Goal: Task Accomplishment & Management: Use online tool/utility

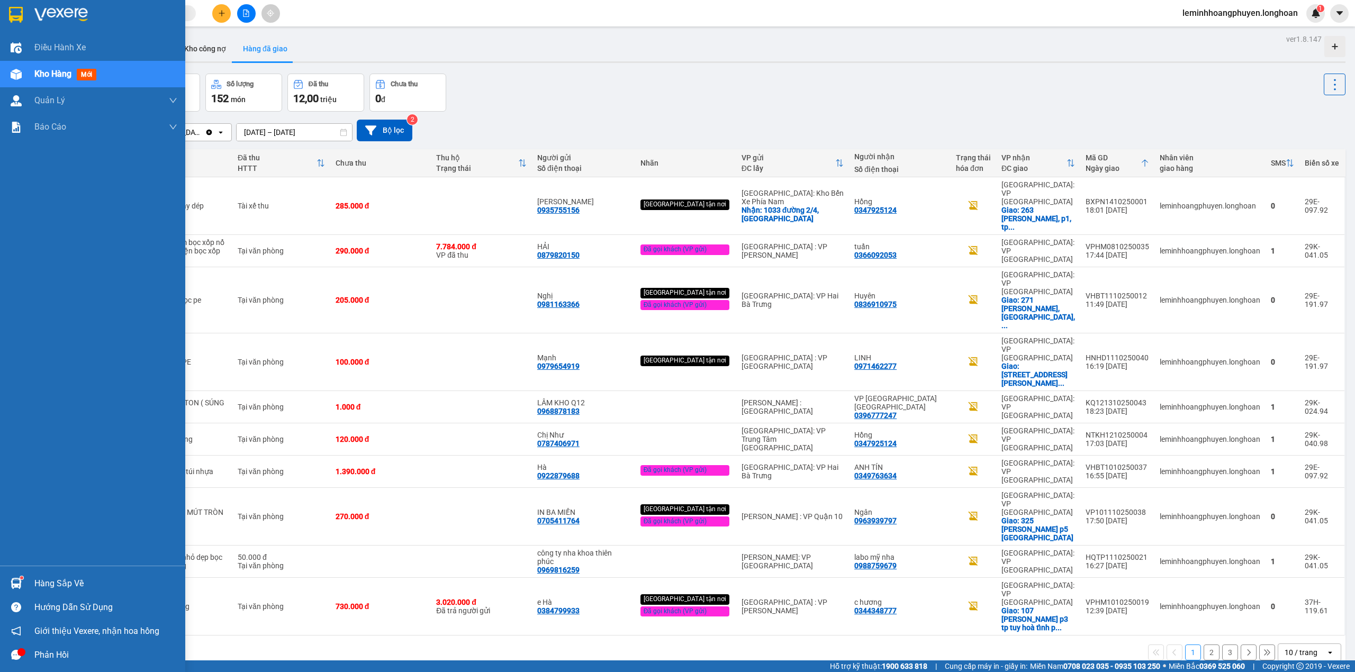
click at [70, 649] on div "Phản hồi" at bounding box center [105, 655] width 143 height 16
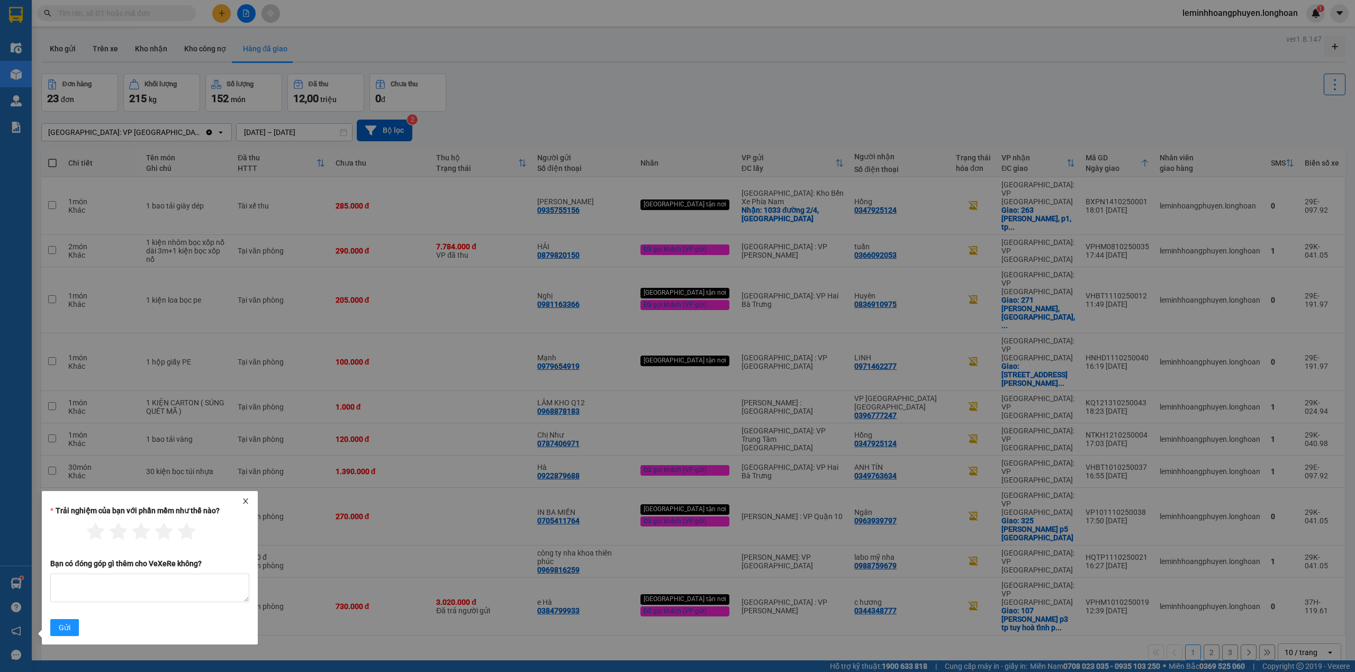
click at [244, 498] on icon "close" at bounding box center [245, 501] width 7 height 7
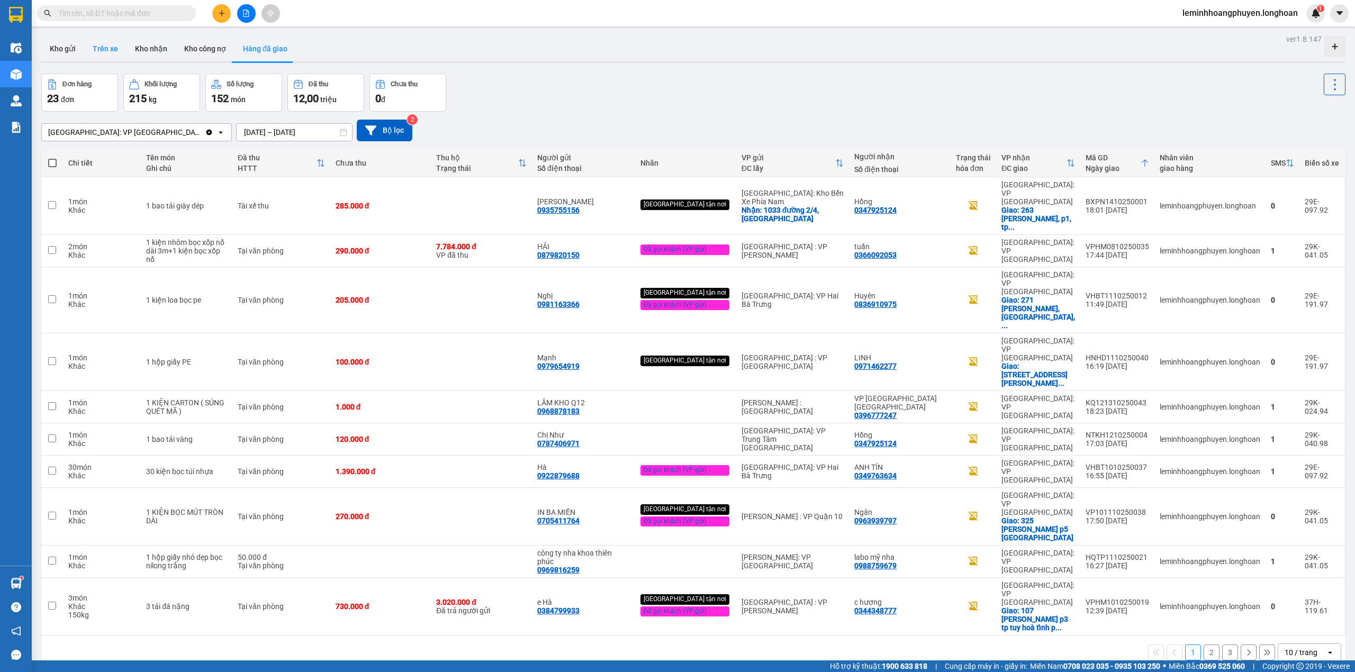
click at [123, 50] on button "Trên xe" at bounding box center [105, 48] width 42 height 25
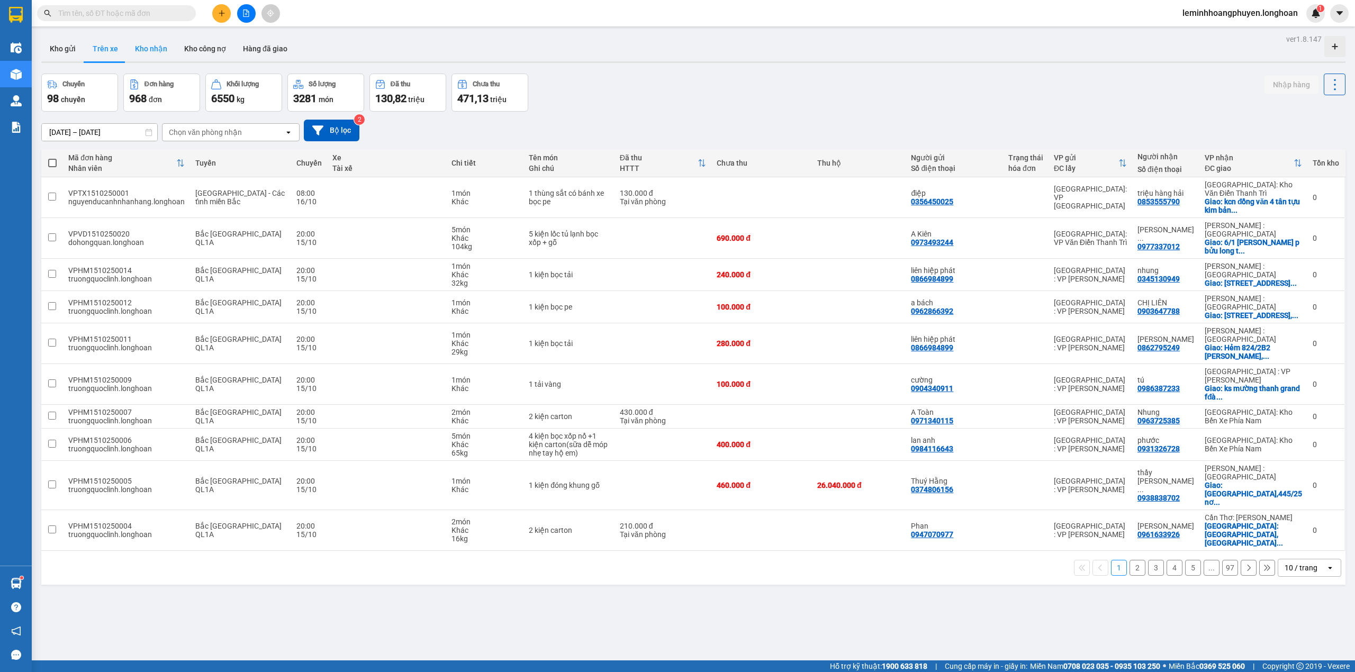
click at [146, 46] on button "Kho nhận" at bounding box center [150, 48] width 49 height 25
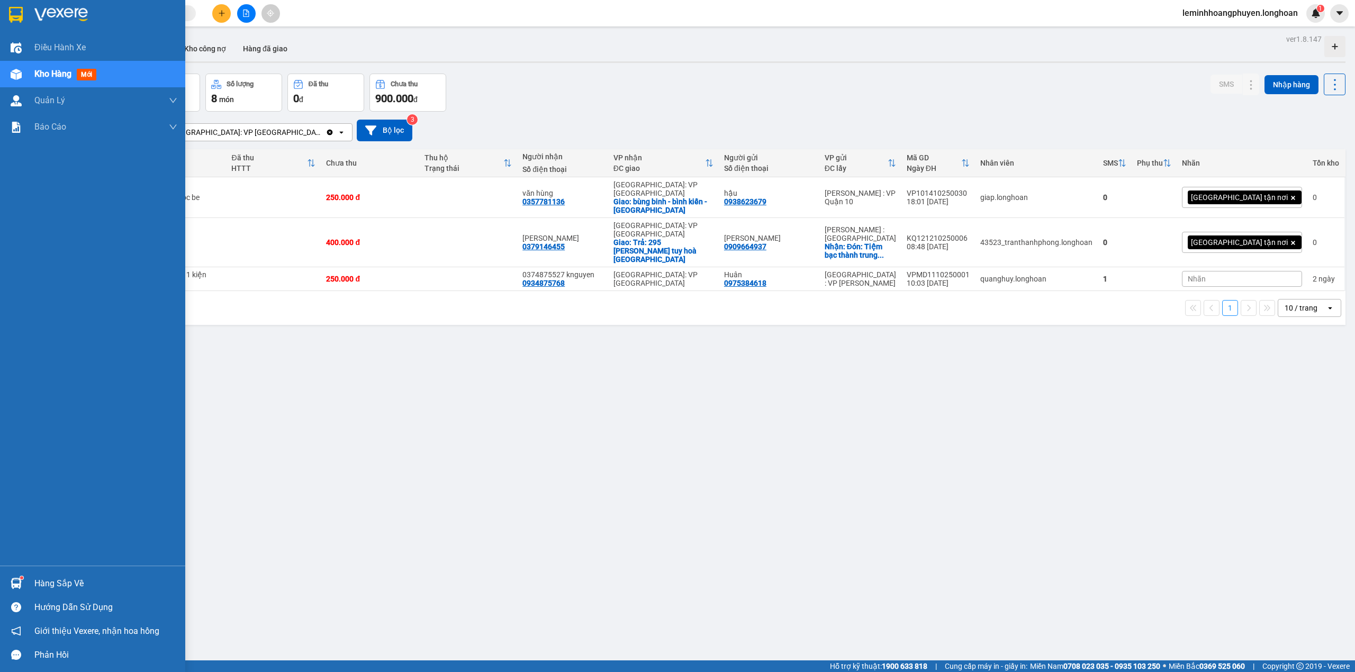
click at [17, 579] on img at bounding box center [16, 583] width 11 height 11
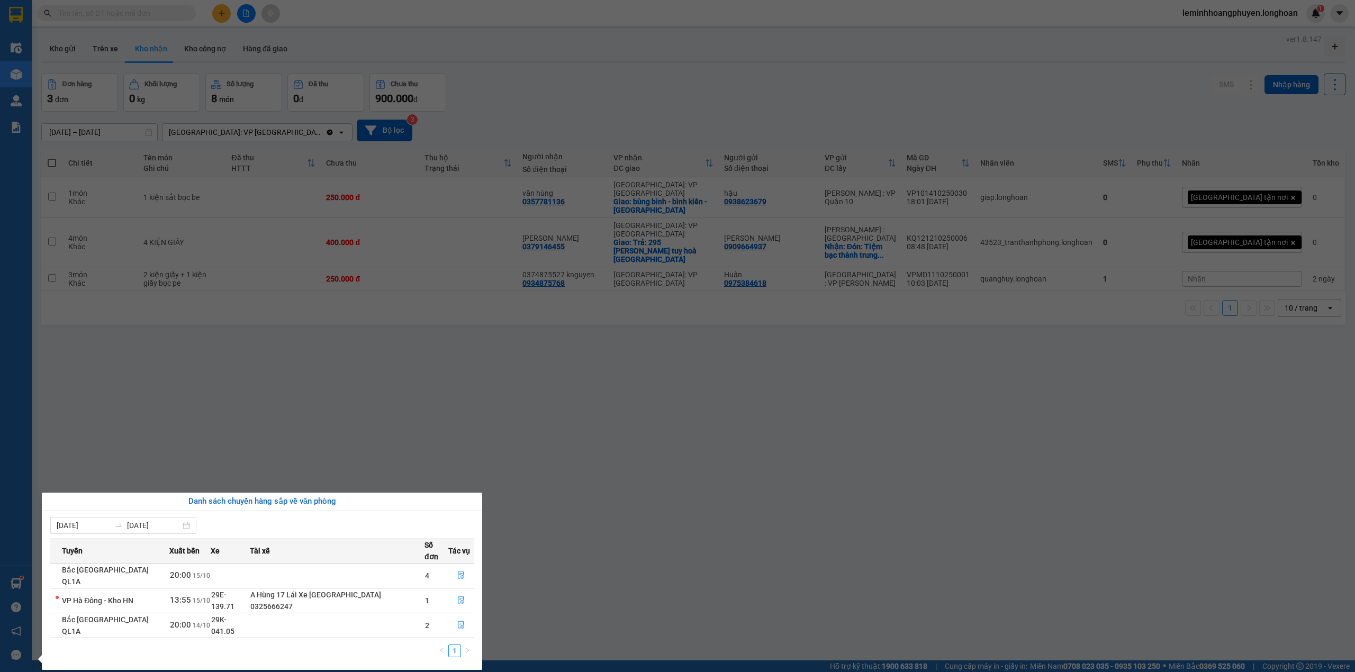
click at [646, 543] on section "Kết quả tìm kiếm ( 0 ) Bộ lọc No Data leminhhoangphuyen.longhoan 1 Điều hành xe…" at bounding box center [677, 336] width 1355 height 672
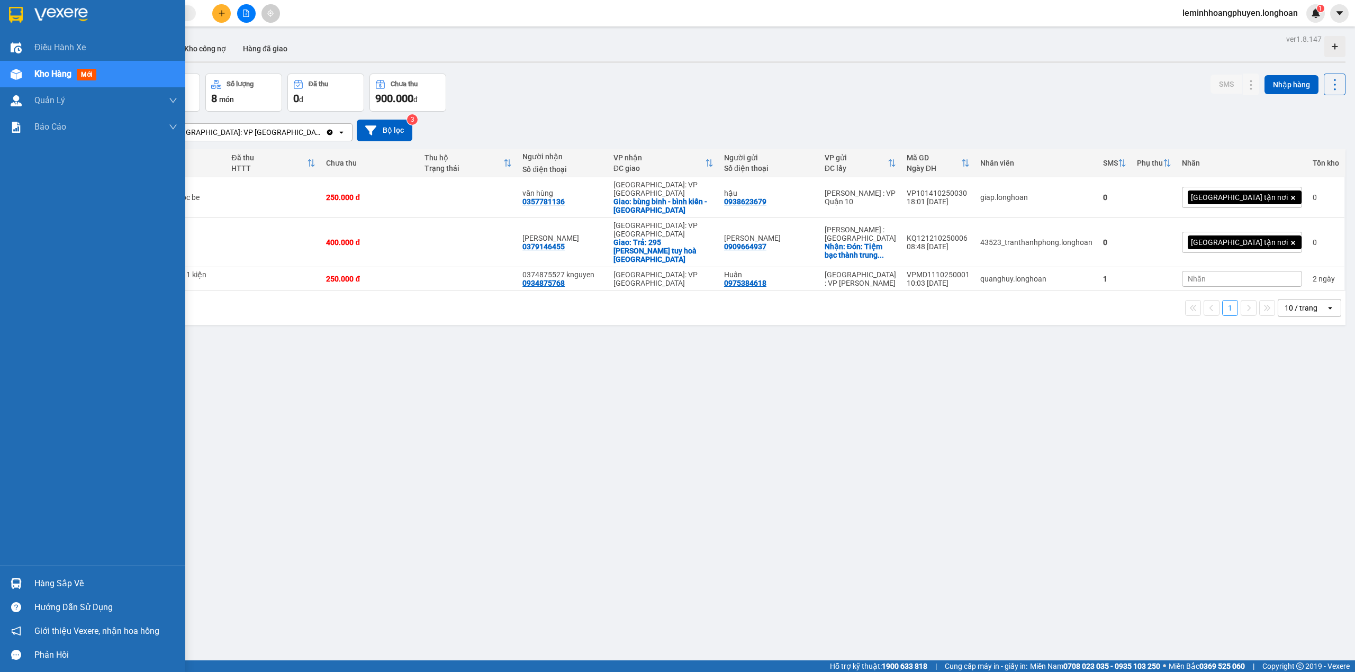
click at [28, 579] on div "Hàng sắp về" at bounding box center [92, 584] width 185 height 24
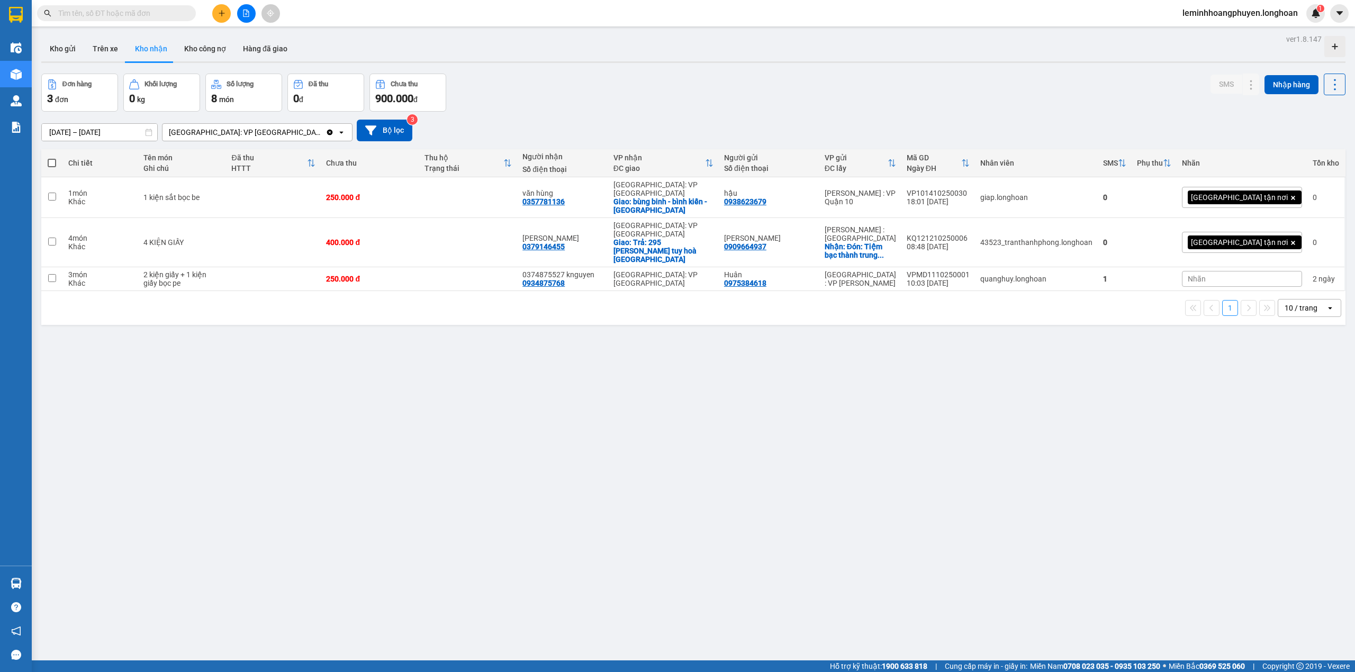
click at [574, 519] on section "Kết quả tìm kiếm ( 0 ) Bộ lọc No Data leminhhoangphuyen.longhoan 1 Điều hành xe…" at bounding box center [677, 336] width 1355 height 672
click at [1269, 239] on icon at bounding box center [1272, 242] width 7 height 7
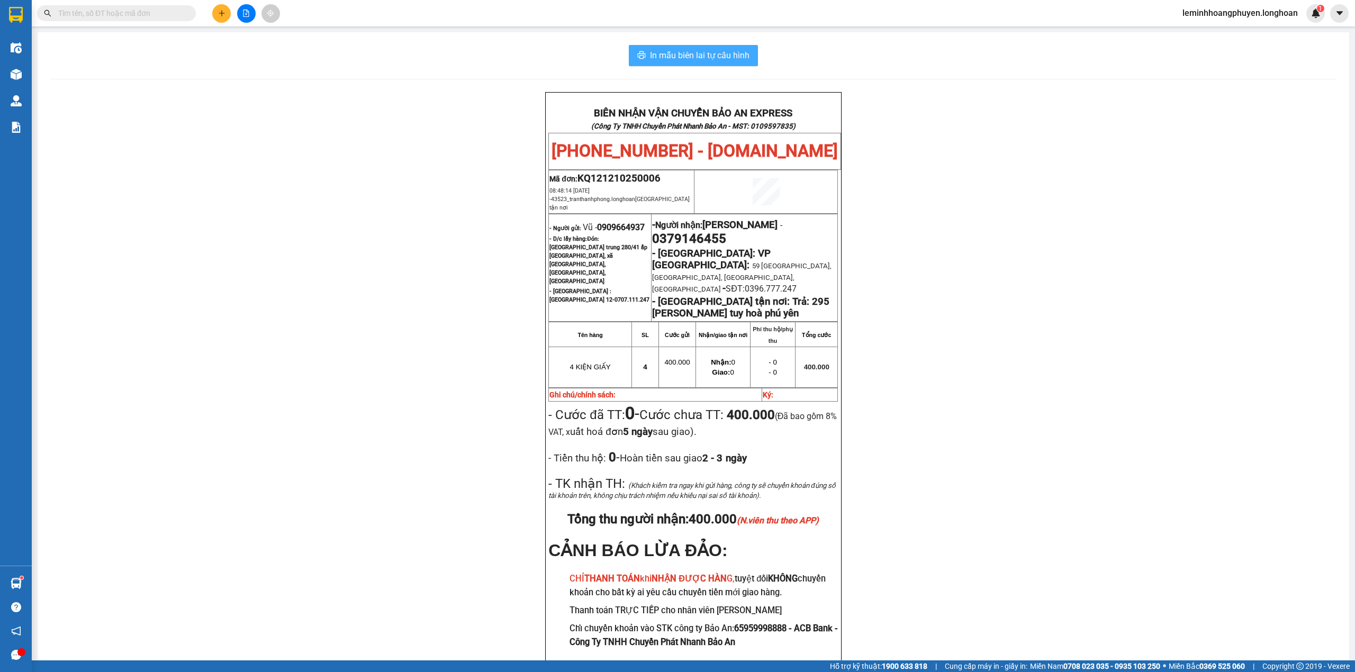
click at [715, 56] on span "In mẫu biên lai tự cấu hình" at bounding box center [700, 55] width 100 height 13
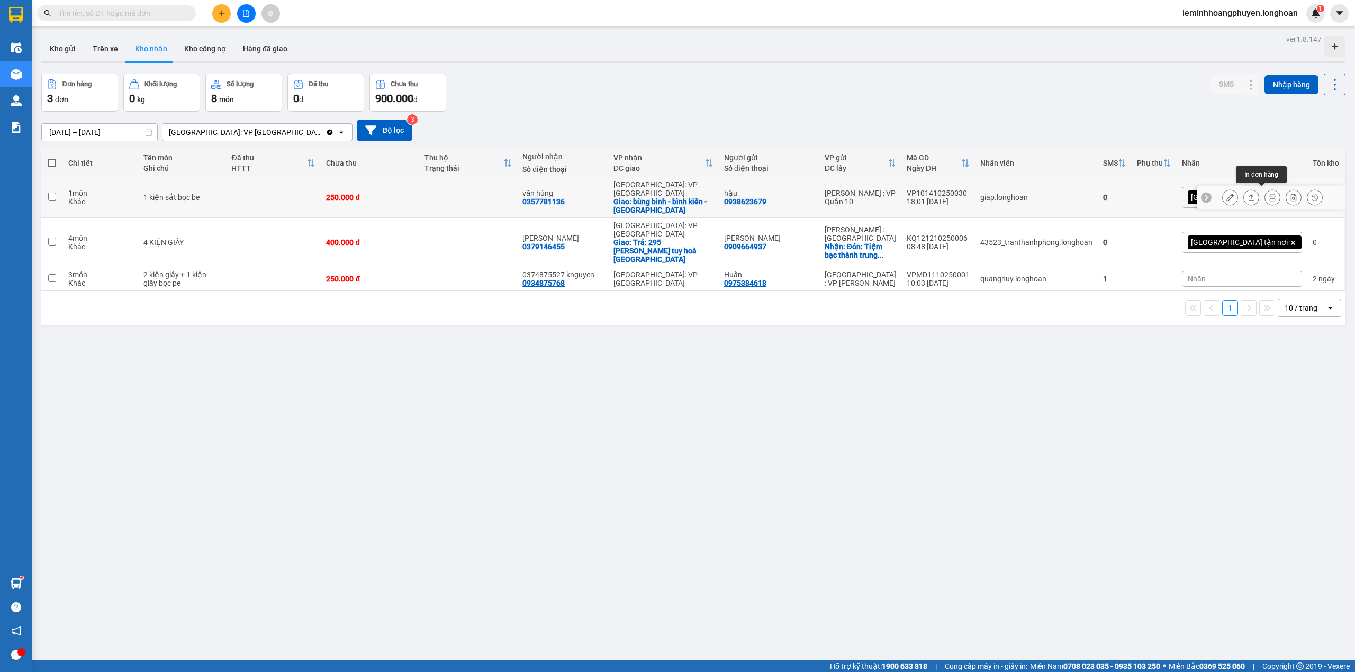
click at [1269, 194] on icon at bounding box center [1272, 197] width 7 height 7
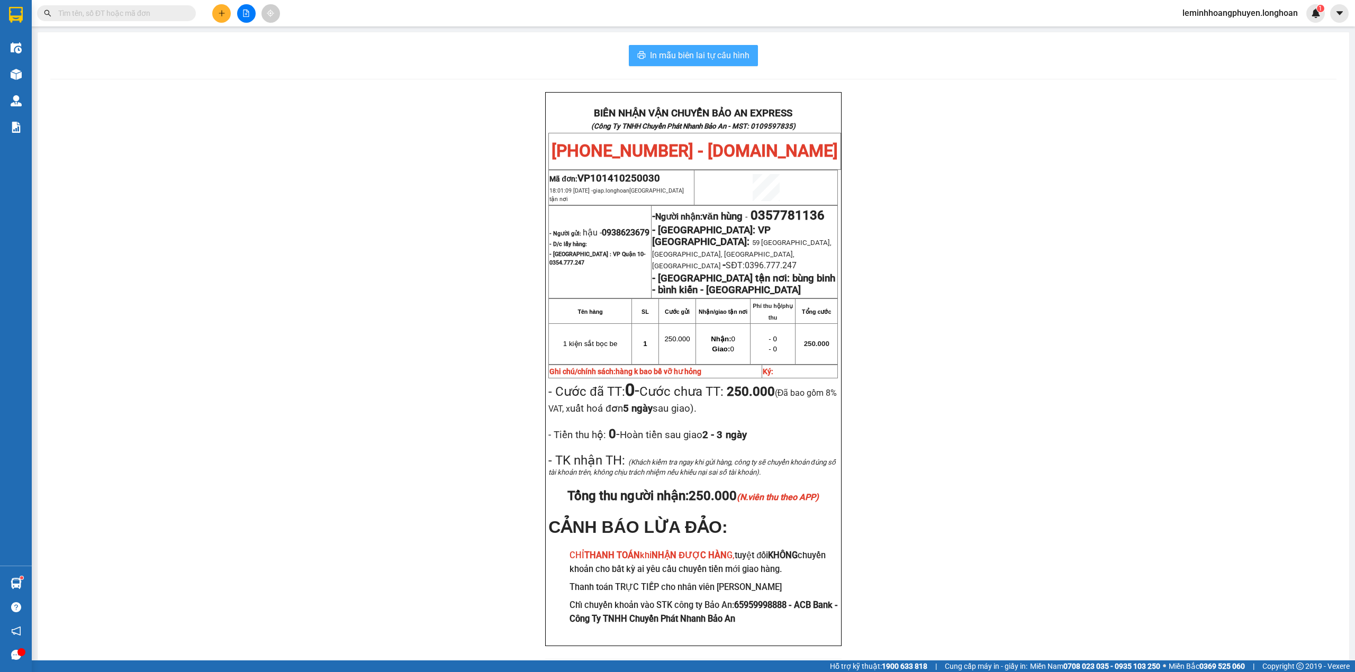
click at [711, 51] on span "In mẫu biên lai tự cấu hình" at bounding box center [700, 55] width 100 height 13
click at [398, 312] on div "BIÊN NHẬN VẬN CHUYỂN BẢO AN EXPRESS (Công Ty TNHH Chuyển Phát Nhanh Bảo An - MS…" at bounding box center [693, 382] width 1286 height 580
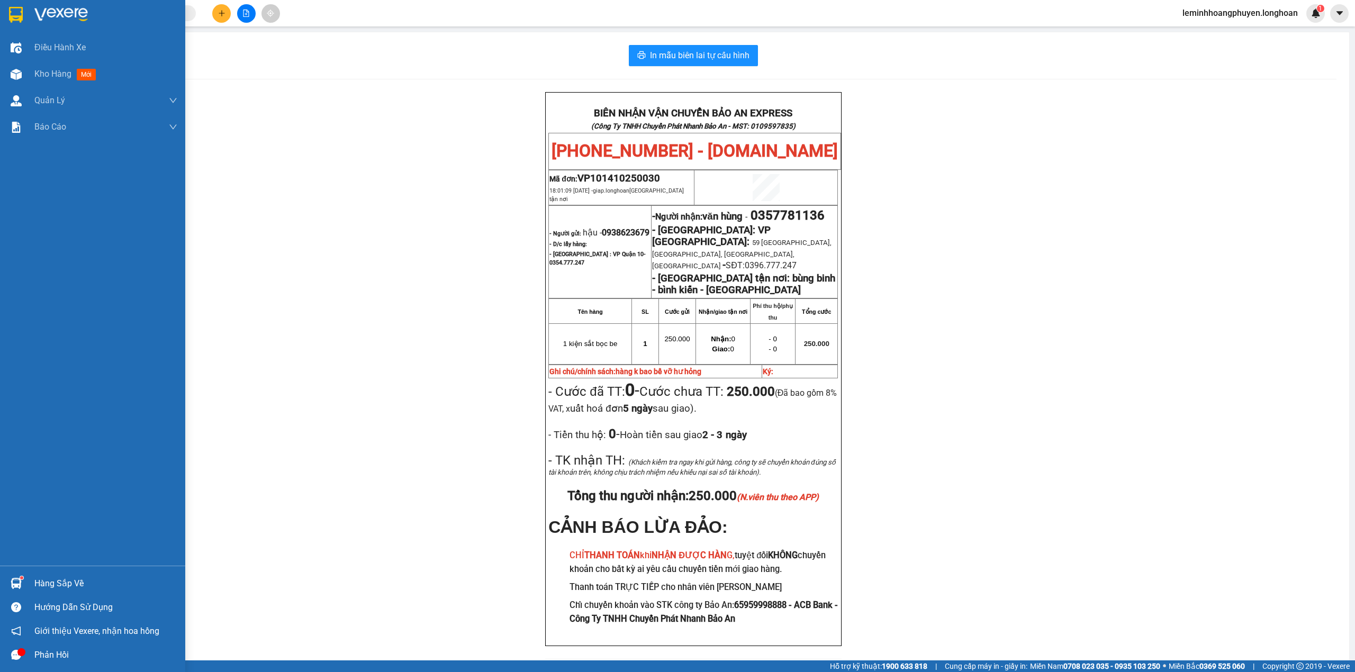
click at [77, 21] on img at bounding box center [60, 15] width 53 height 16
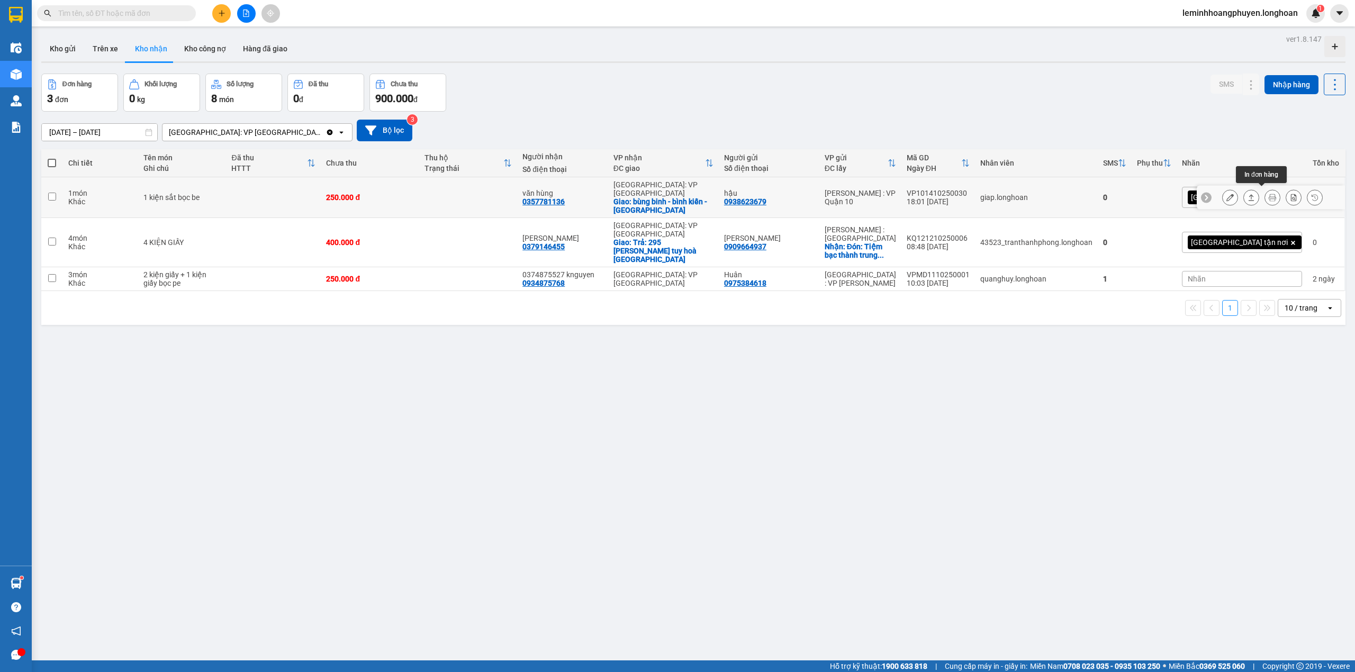
click at [1266, 189] on button at bounding box center [1272, 197] width 15 height 19
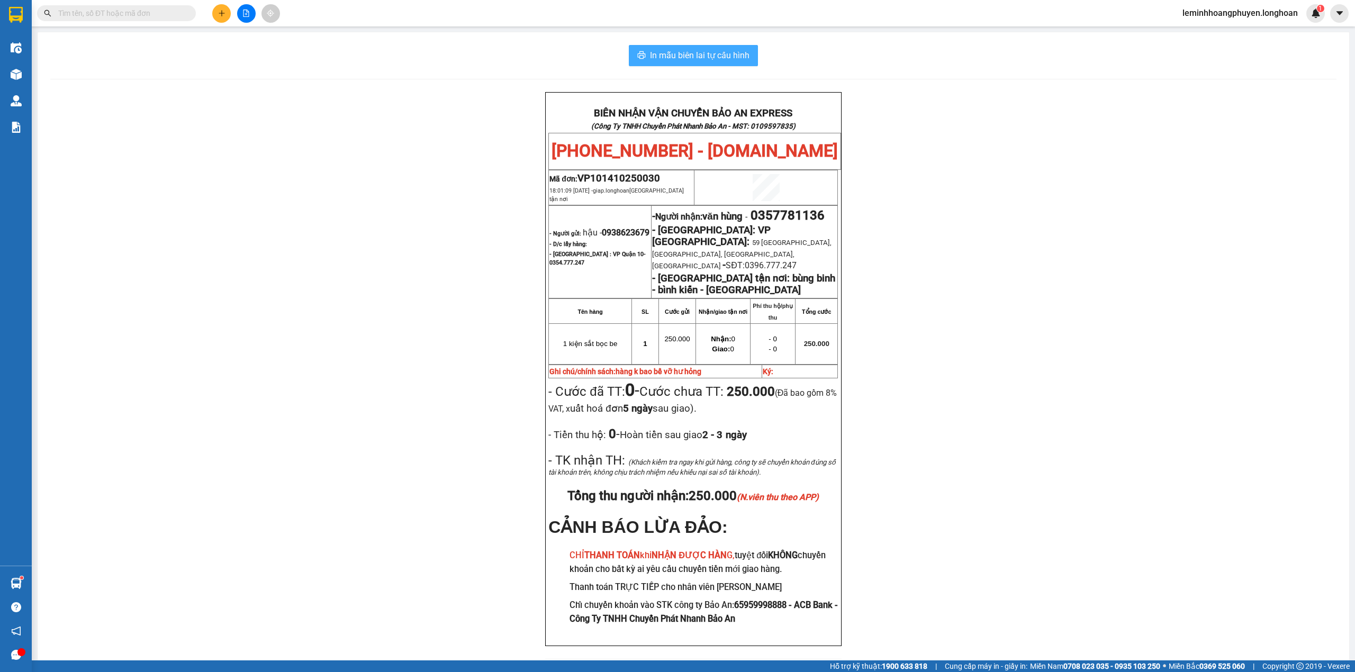
click at [720, 57] on span "In mẫu biên lai tự cấu hình" at bounding box center [700, 55] width 100 height 13
click at [153, 19] on span at bounding box center [116, 13] width 159 height 16
click at [157, 13] on input "text" at bounding box center [120, 13] width 125 height 12
paste input "38722239"
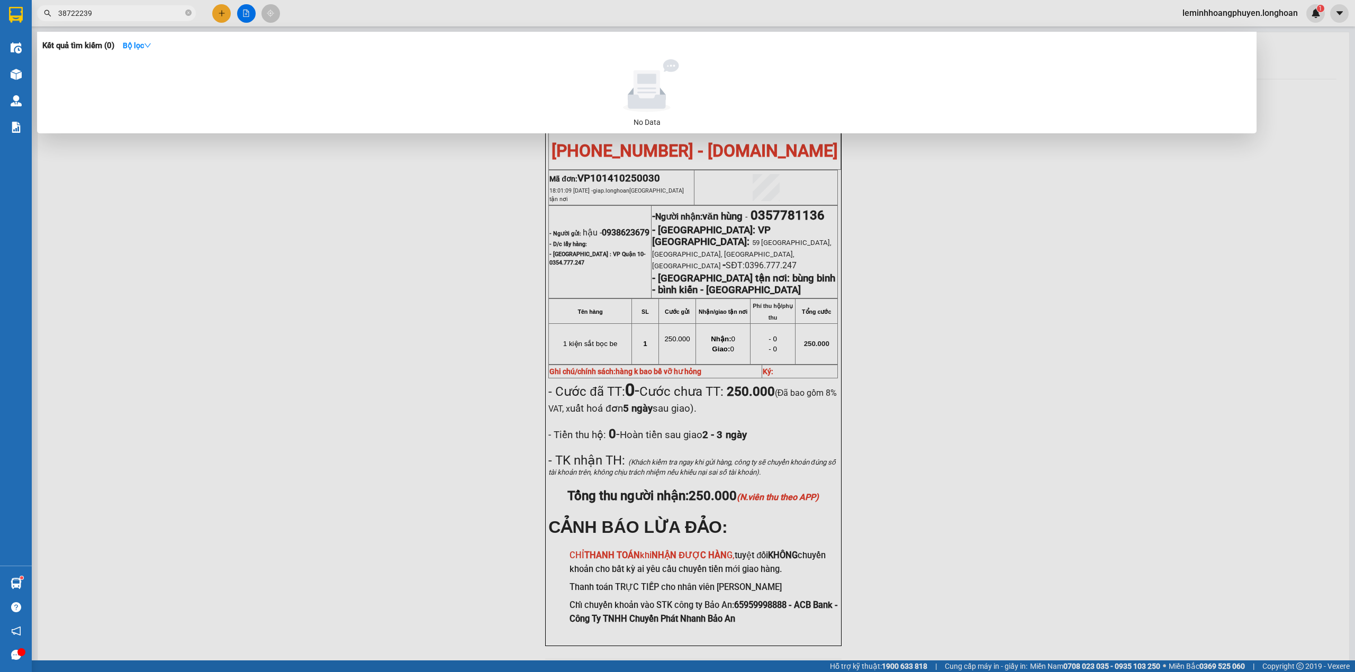
type input "38722239"
click at [631, 106] on icon at bounding box center [647, 91] width 38 height 35
click at [134, 37] on button "Bộ lọc" at bounding box center [137, 45] width 46 height 17
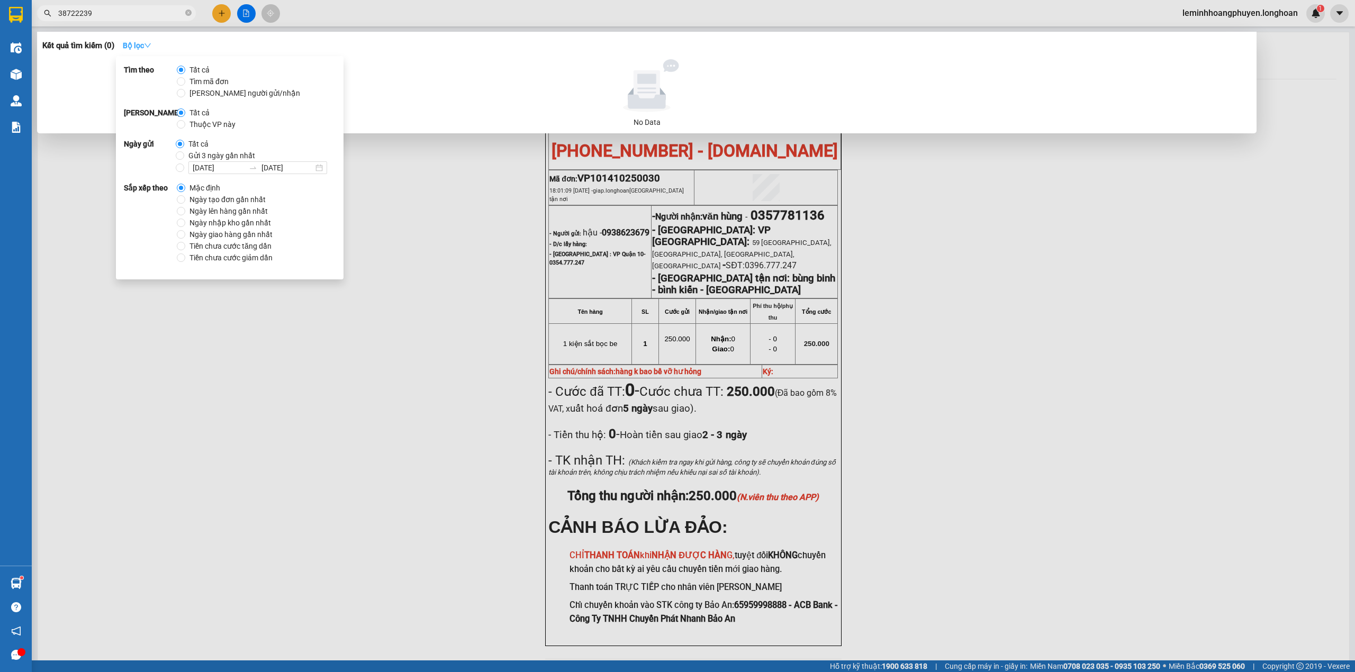
click at [134, 37] on button "Bộ lọc" at bounding box center [137, 45] width 46 height 17
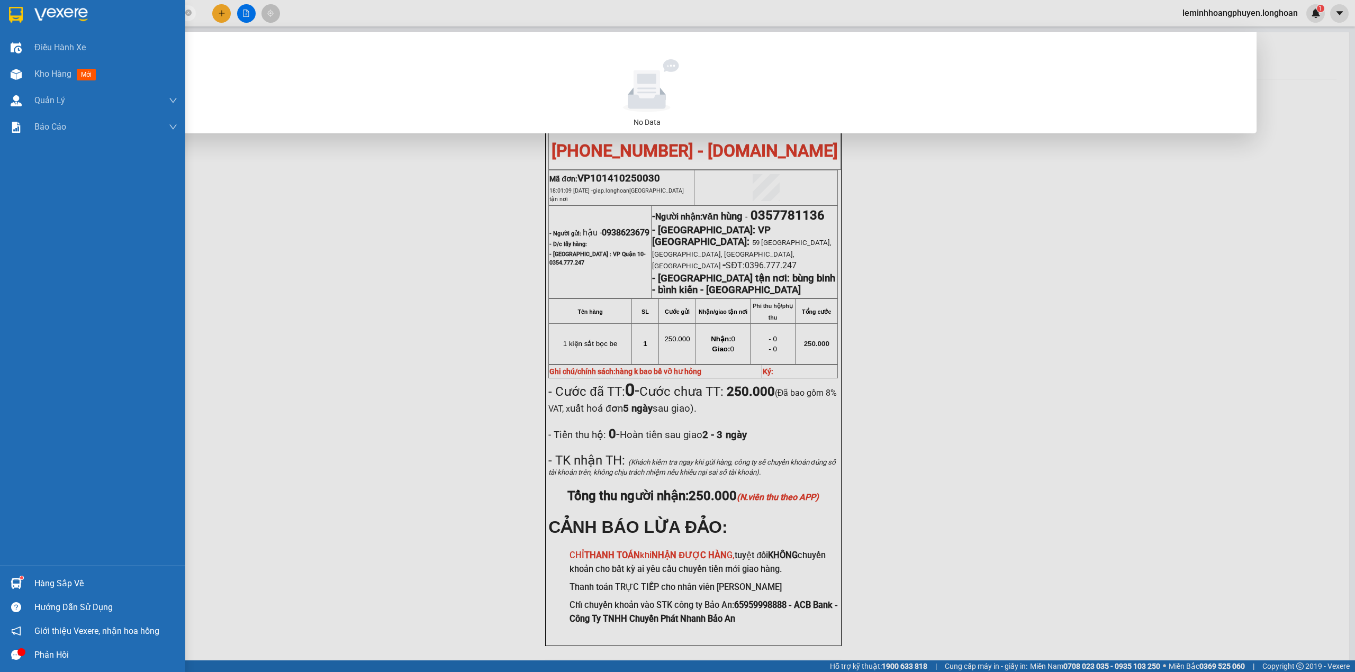
click at [22, 17] on img at bounding box center [16, 15] width 14 height 16
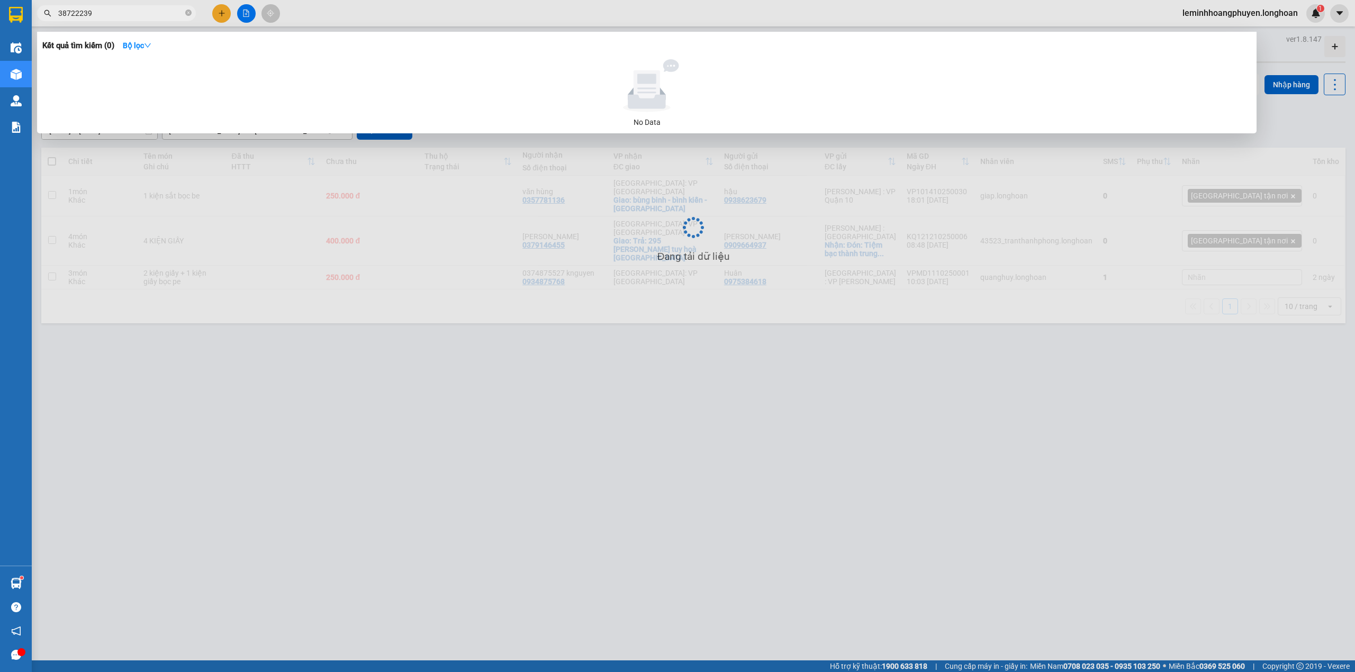
click at [1199, 424] on div at bounding box center [677, 336] width 1355 height 672
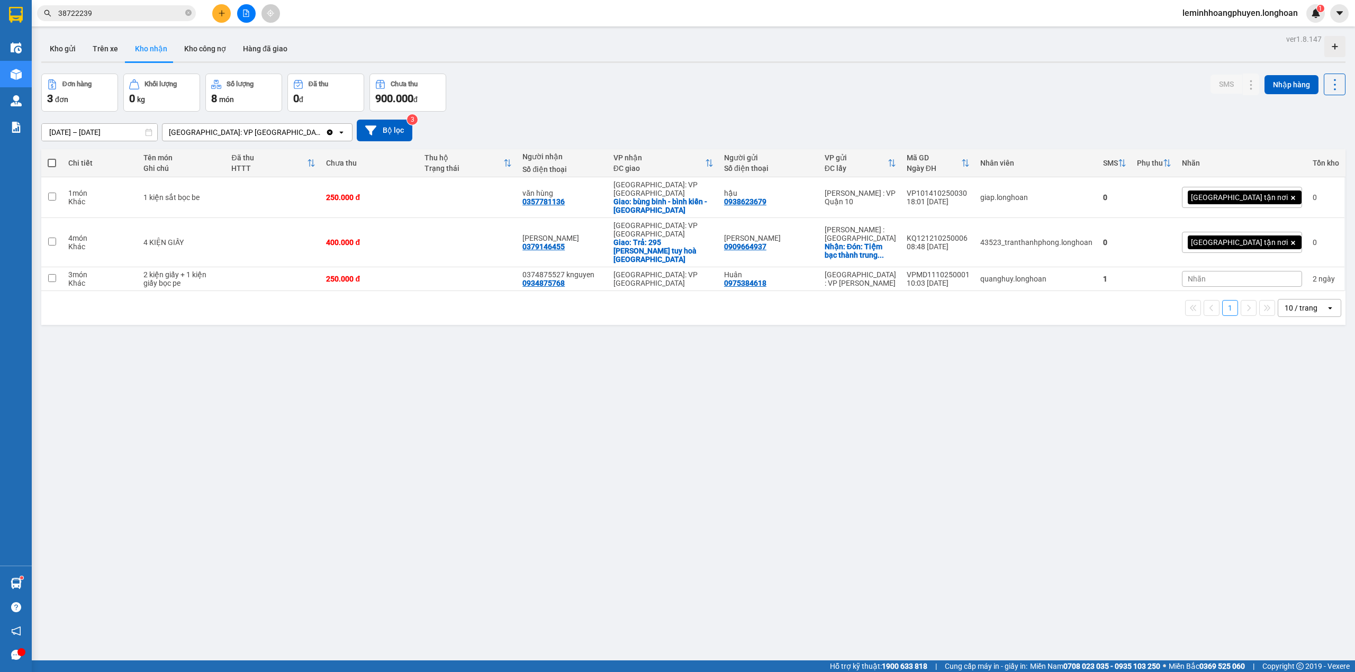
drag, startPoint x: 231, startPoint y: 367, endPoint x: 246, endPoint y: 148, distance: 219.6
click at [231, 365] on div "ver 1.8.147 Kho gửi Trên xe Kho nhận Kho công nợ Hàng đã giao Đơn hàng 3 đơn Kh…" at bounding box center [693, 368] width 1313 height 672
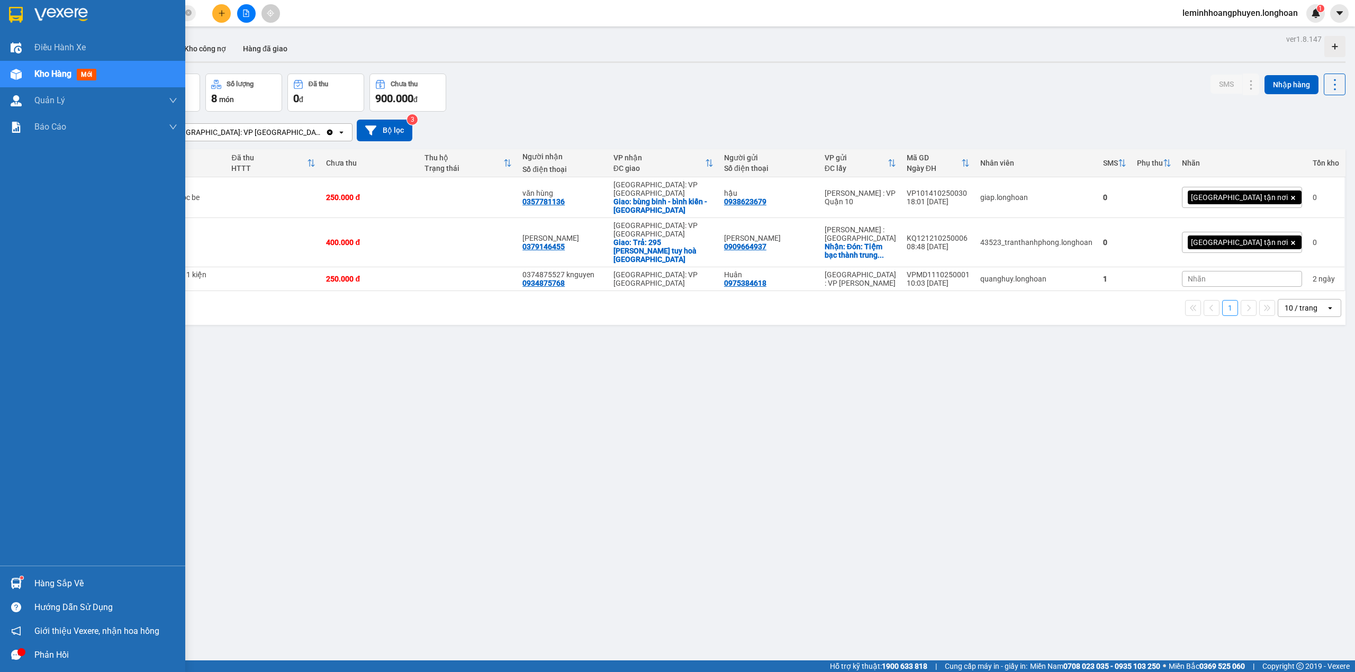
click at [18, 570] on div "Hàng sắp về Hướng dẫn sử dụng Giới thiệu Vexere, nhận hoa hồng Phản hồi" at bounding box center [92, 616] width 185 height 101
click at [17, 585] on img at bounding box center [16, 583] width 11 height 11
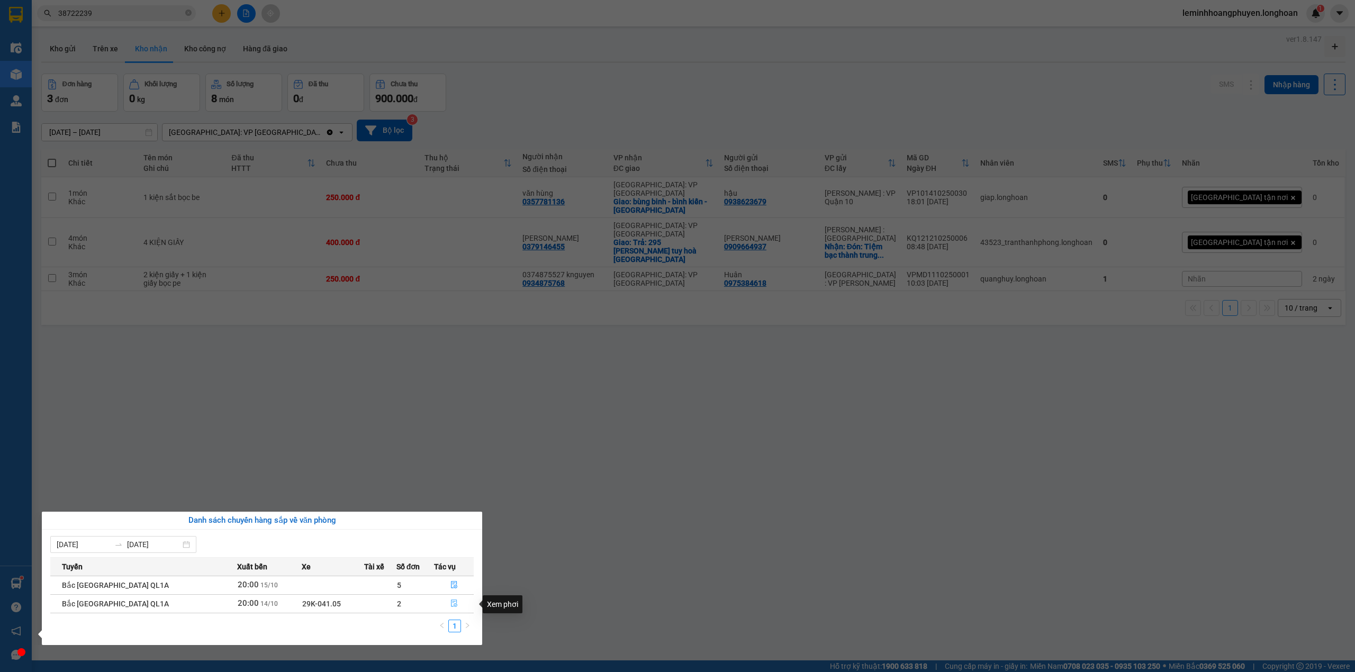
click at [450, 607] on icon "file-done" at bounding box center [453, 603] width 7 height 7
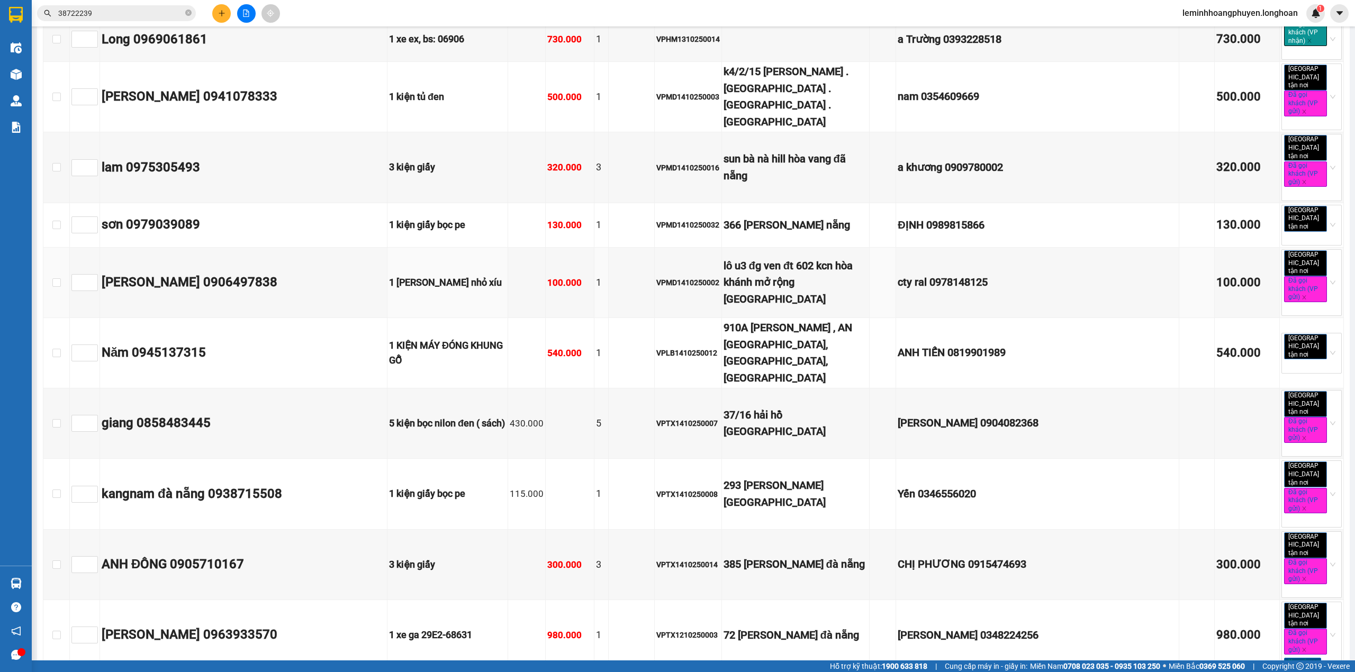
scroll to position [6403, 0]
